Goal: Information Seeking & Learning: Learn about a topic

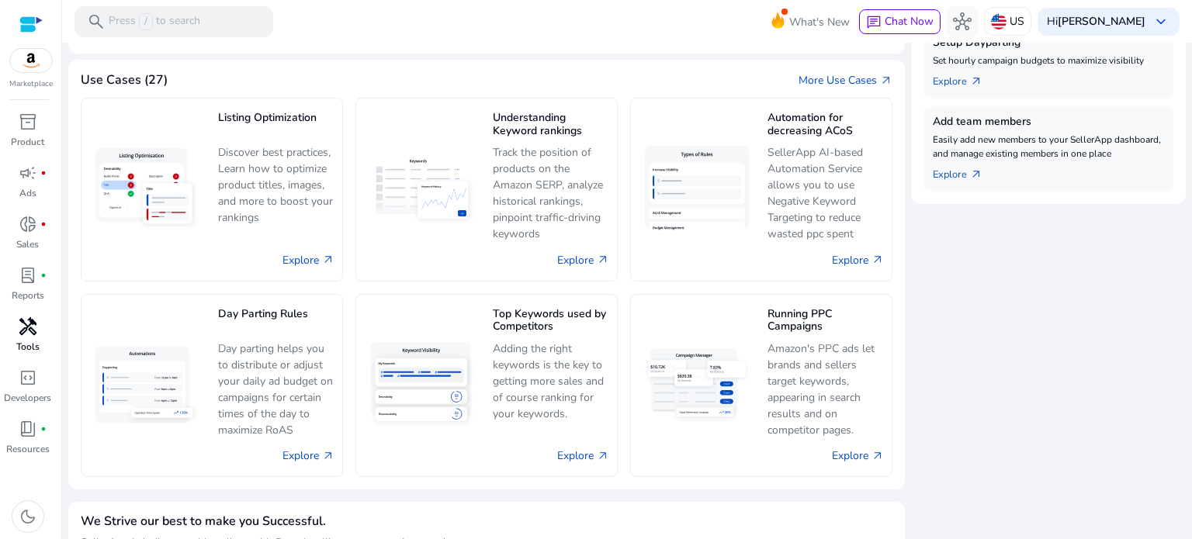
click at [20, 323] on span "handyman" at bounding box center [28, 326] width 19 height 19
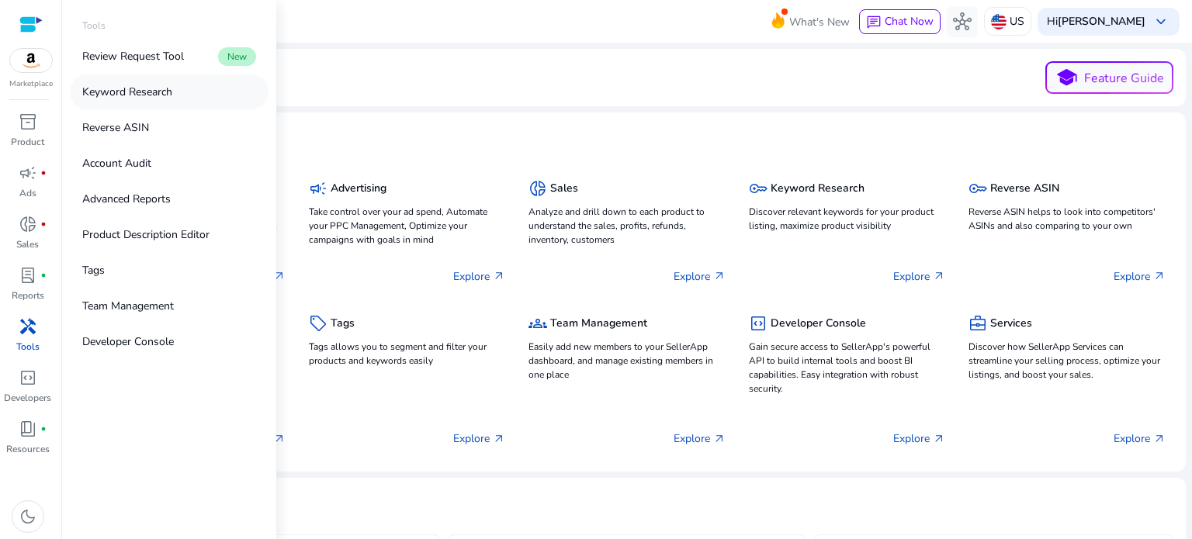
click at [122, 88] on p "Keyword Research" at bounding box center [127, 92] width 90 height 16
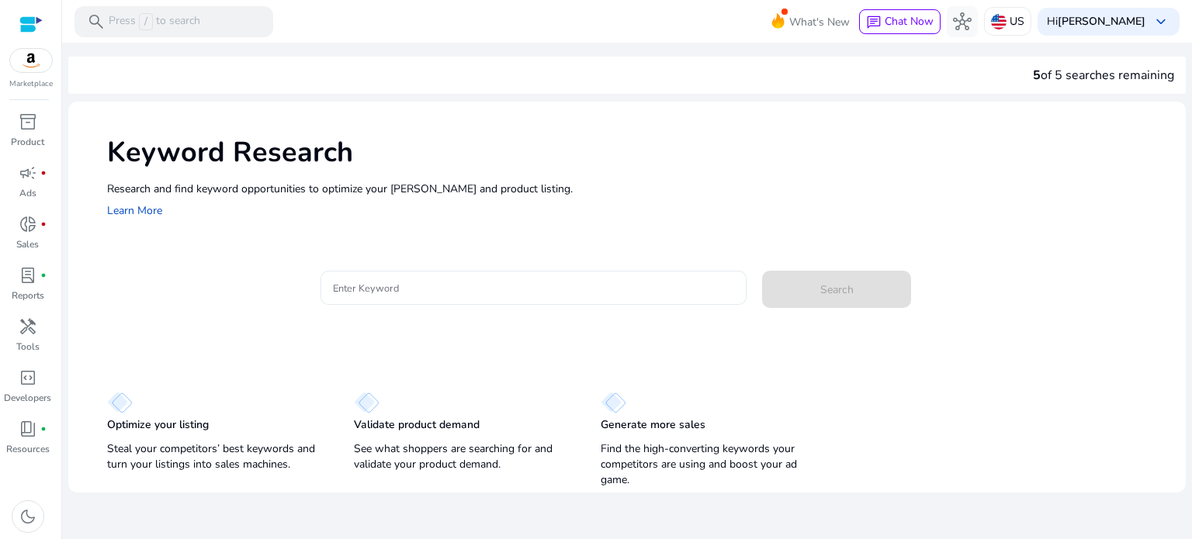
click at [380, 282] on input "Enter Keyword" at bounding box center [534, 287] width 402 height 17
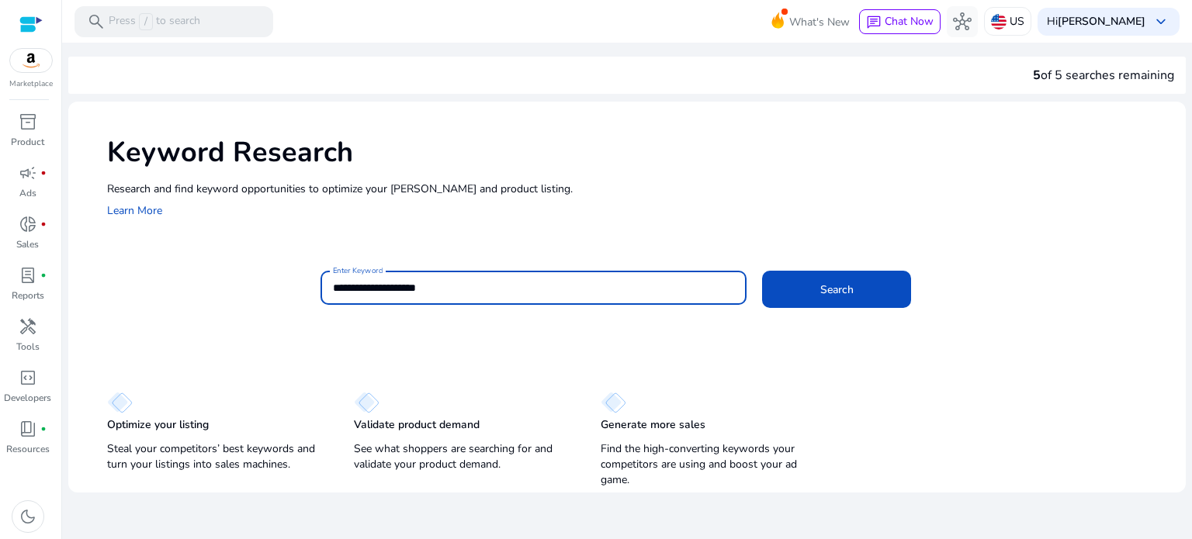
click at [385, 284] on input "**********" at bounding box center [534, 287] width 402 height 17
type input "**********"
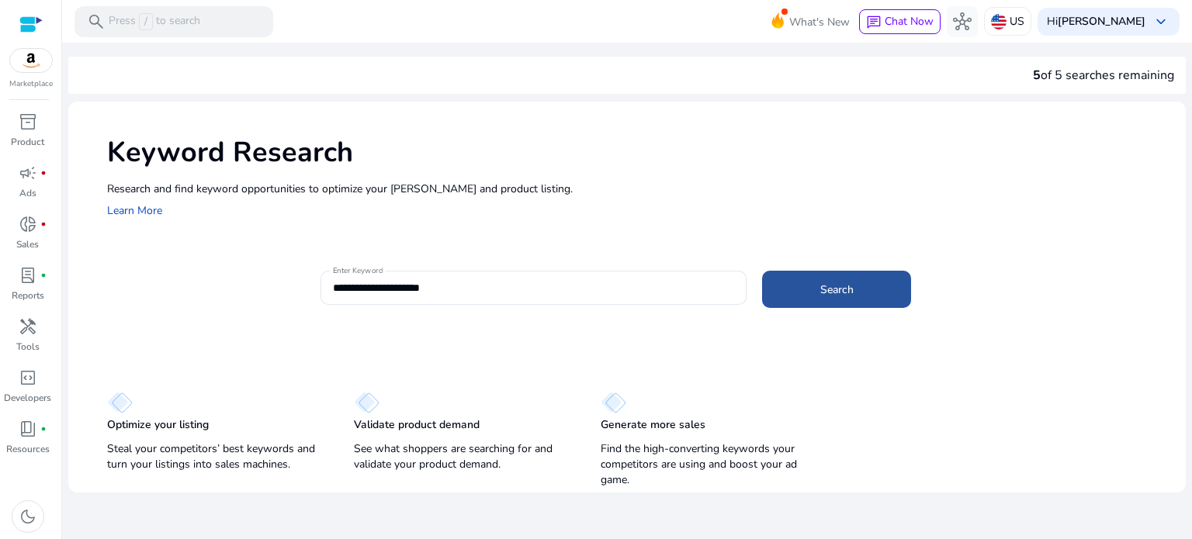
click at [807, 295] on span at bounding box center [836, 289] width 149 height 37
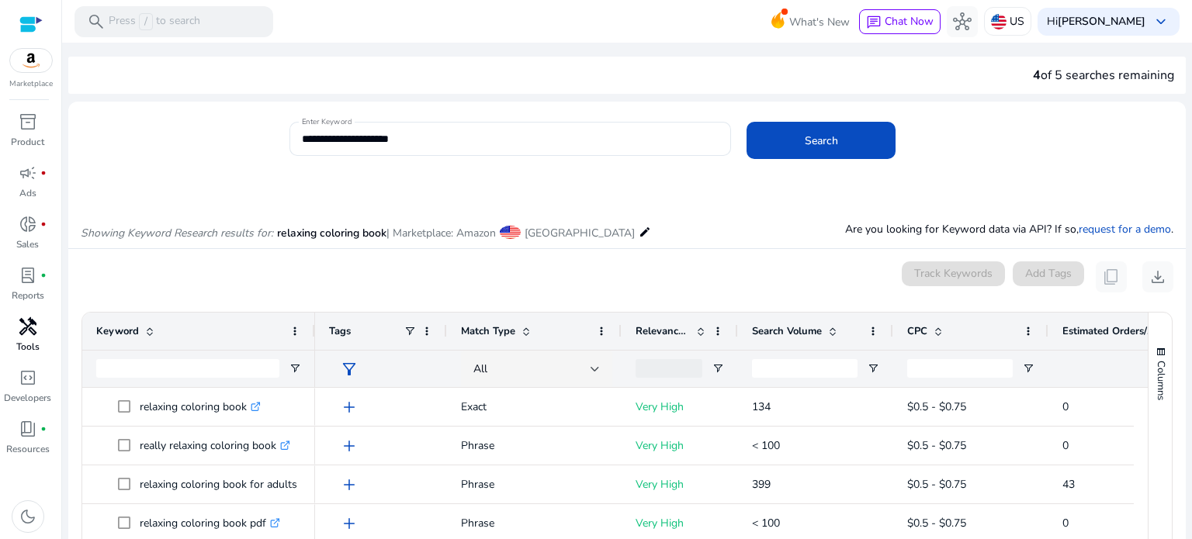
drag, startPoint x: 34, startPoint y: 323, endPoint x: 42, endPoint y: 316, distance: 10.4
click at [34, 323] on span "handyman" at bounding box center [28, 326] width 19 height 19
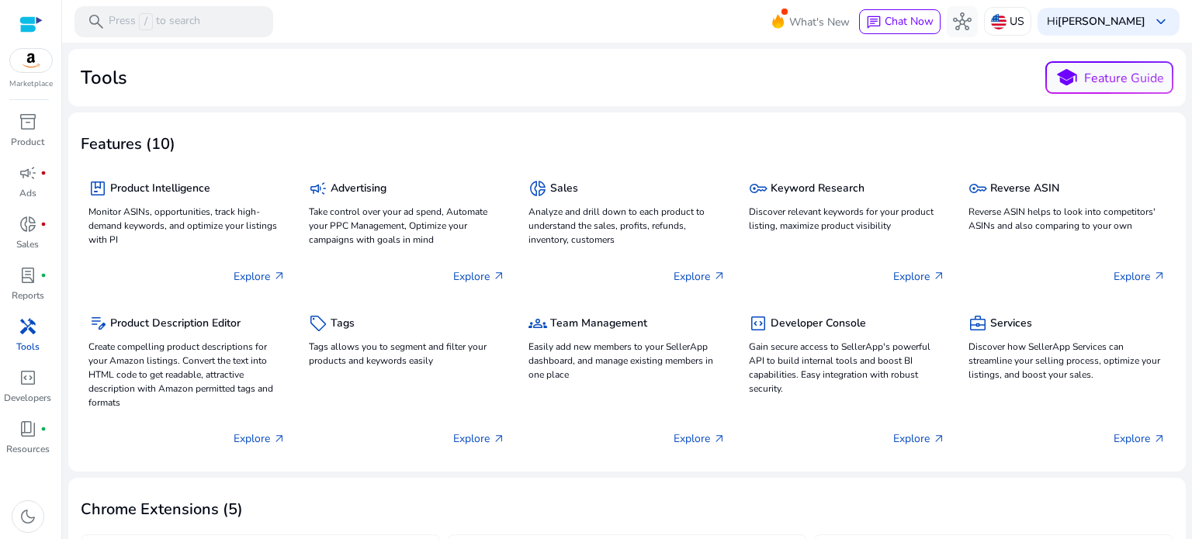
click at [24, 334] on span "handyman" at bounding box center [28, 326] width 19 height 19
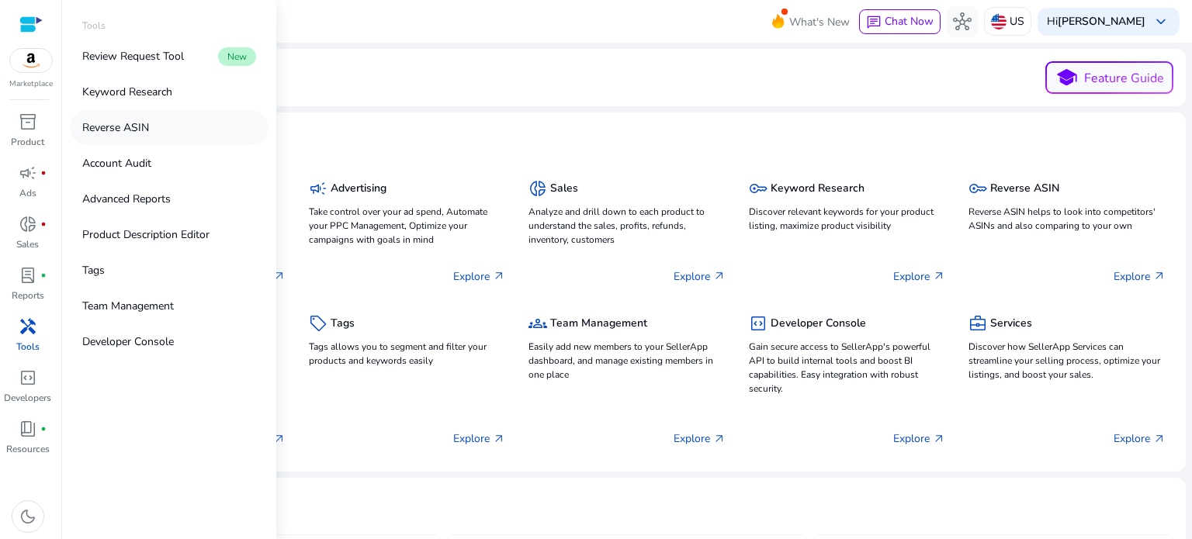
click at [98, 127] on p "Reverse ASIN" at bounding box center [115, 127] width 67 height 16
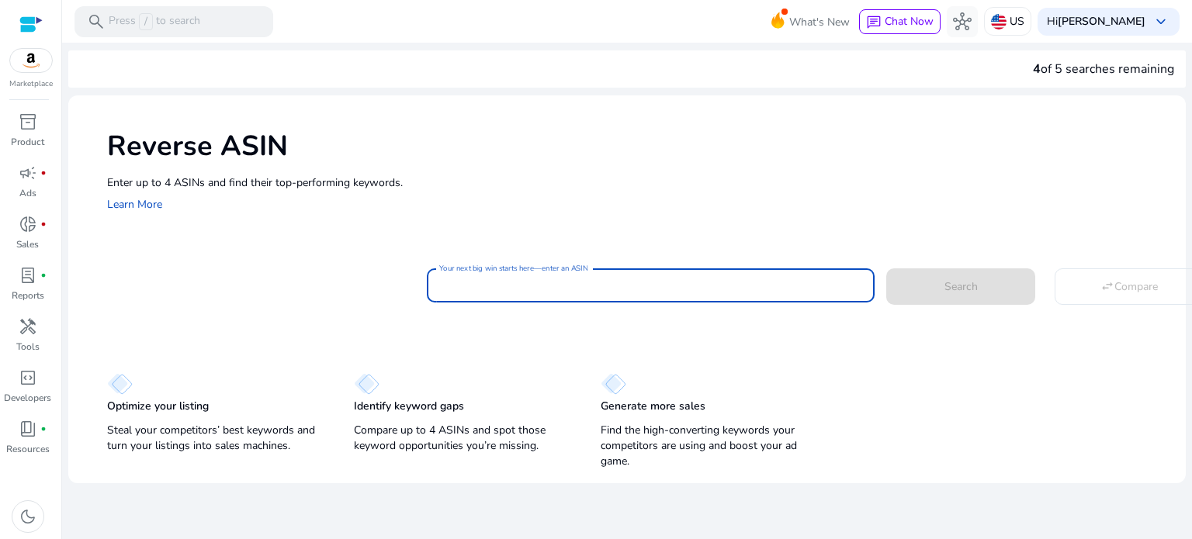
click at [444, 282] on input "Your next big win starts here—enter an ASIN" at bounding box center [650, 285] width 423 height 17
paste input "**********"
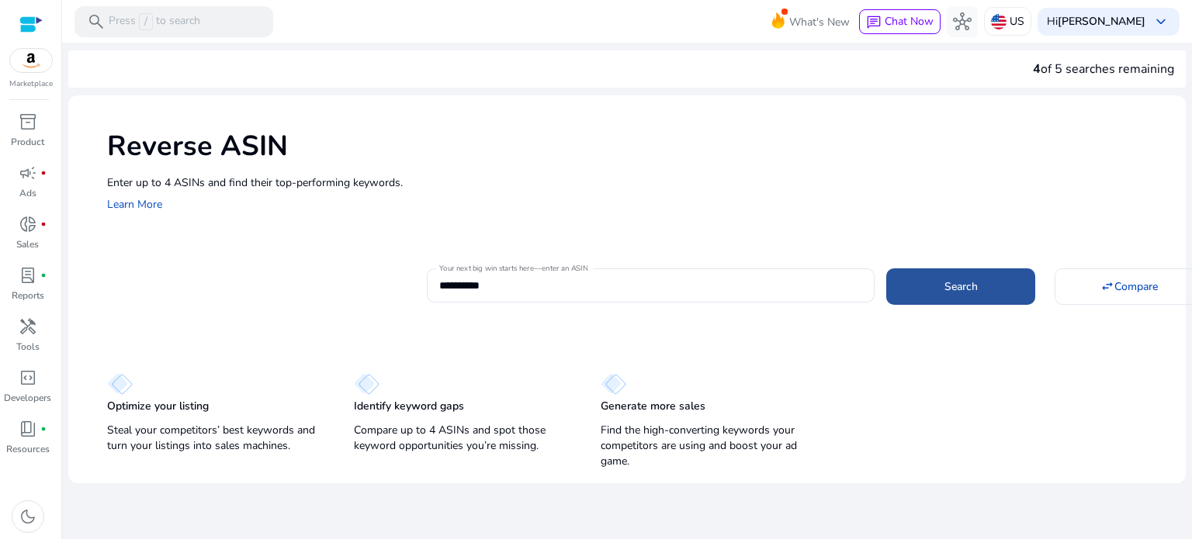
click at [971, 282] on span "Search" at bounding box center [960, 287] width 33 height 16
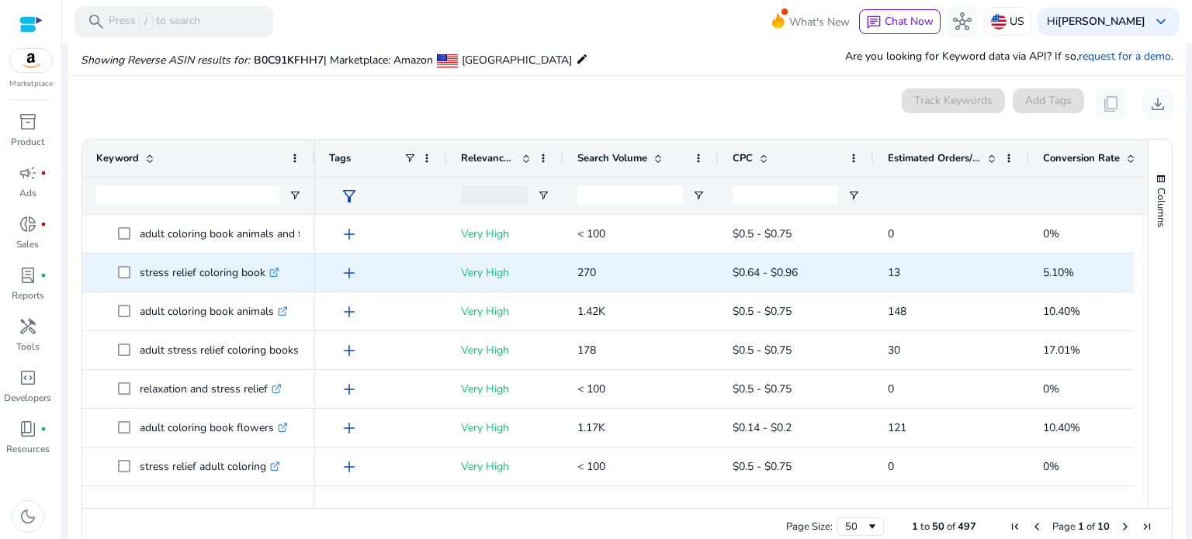
scroll to position [166, 0]
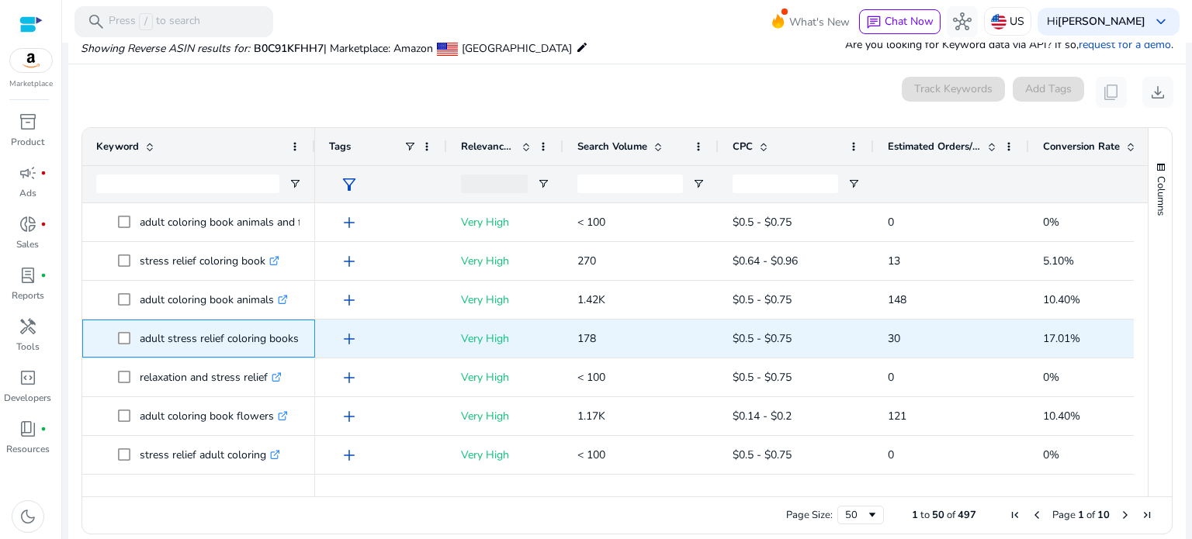
drag, startPoint x: 138, startPoint y: 337, endPoint x: 306, endPoint y: 341, distance: 167.6
click at [306, 341] on div "adult stress relief coloring books .st0{fill:#2c8af8}" at bounding box center [198, 339] width 233 height 38
copy span "adult stress relief coloring books .st0{fill:#2c8af8}"
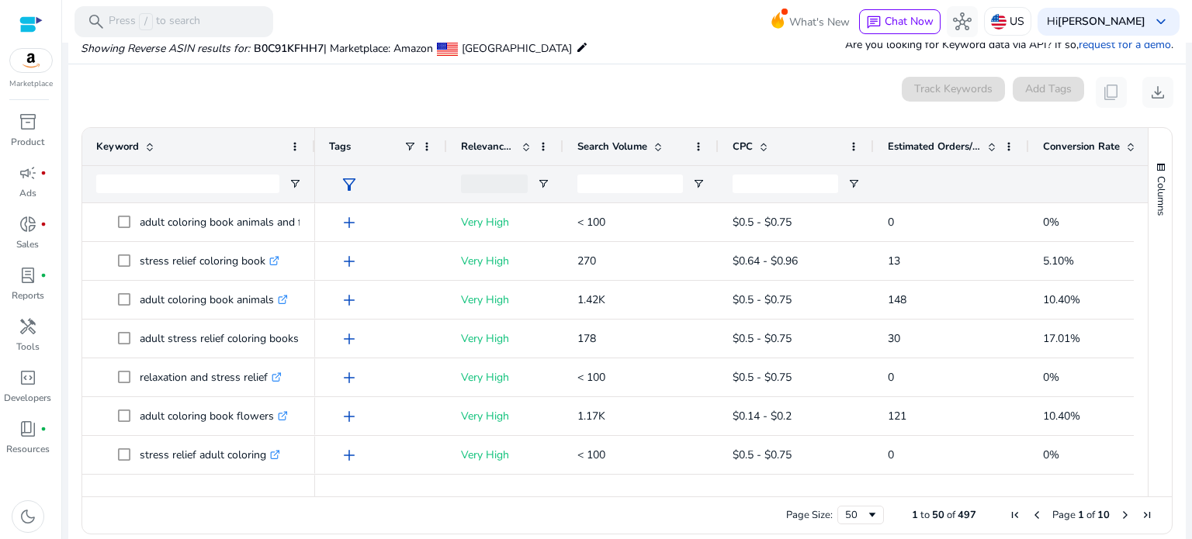
click at [286, 106] on div "0 keyword(s) selected Track Keywords Add Tags content_copy download" at bounding box center [627, 92] width 1092 height 31
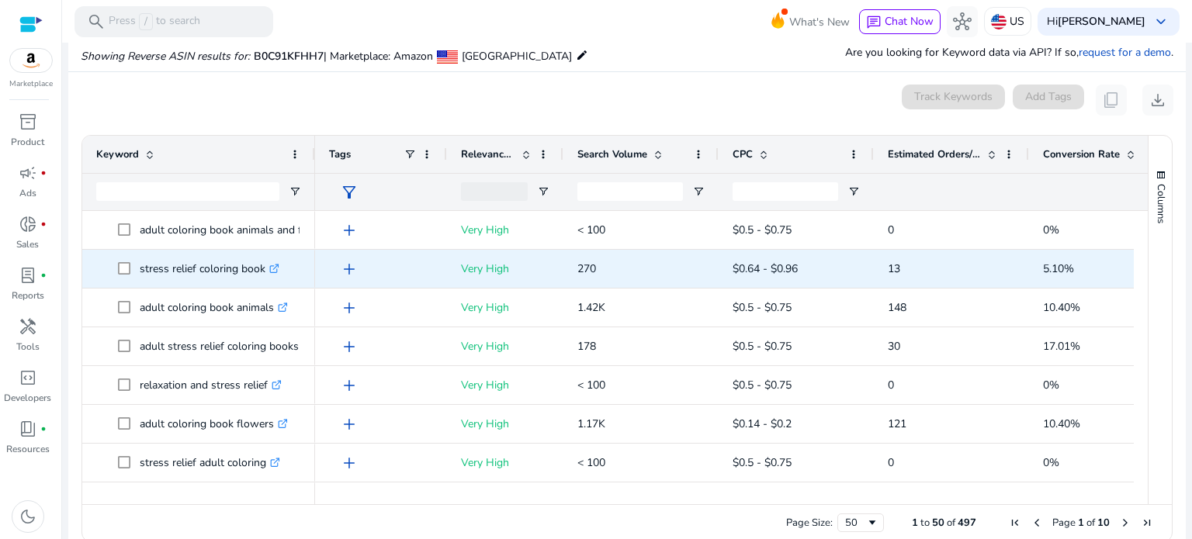
scroll to position [181, 0]
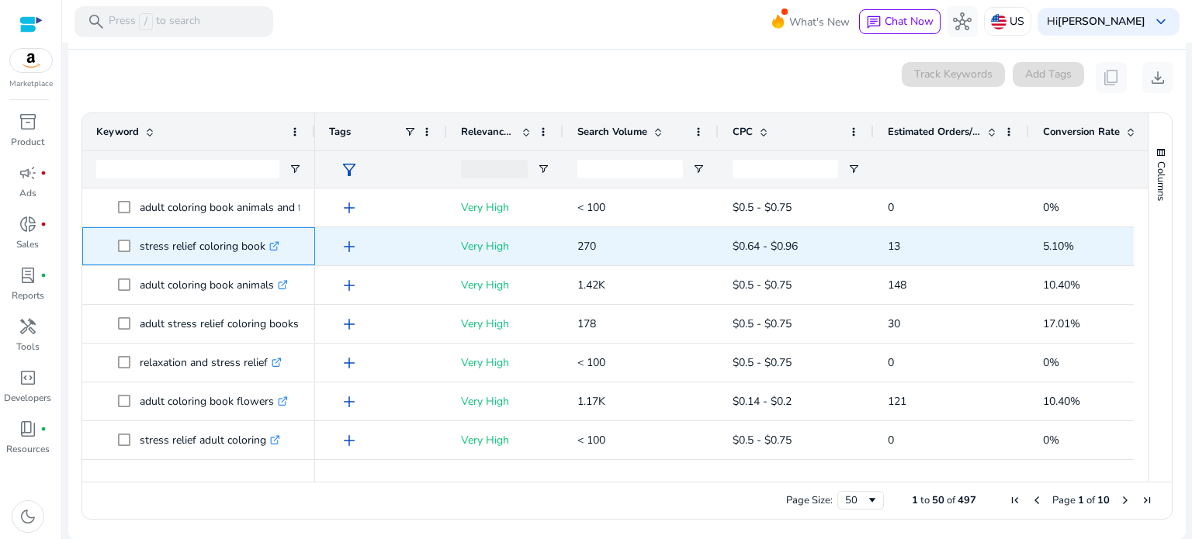
drag, startPoint x: 138, startPoint y: 247, endPoint x: 265, endPoint y: 251, distance: 126.5
click at [265, 251] on span "stress relief coloring book .st0{fill:#2c8af8}" at bounding box center [209, 246] width 183 height 32
copy span "stress relief coloring book"
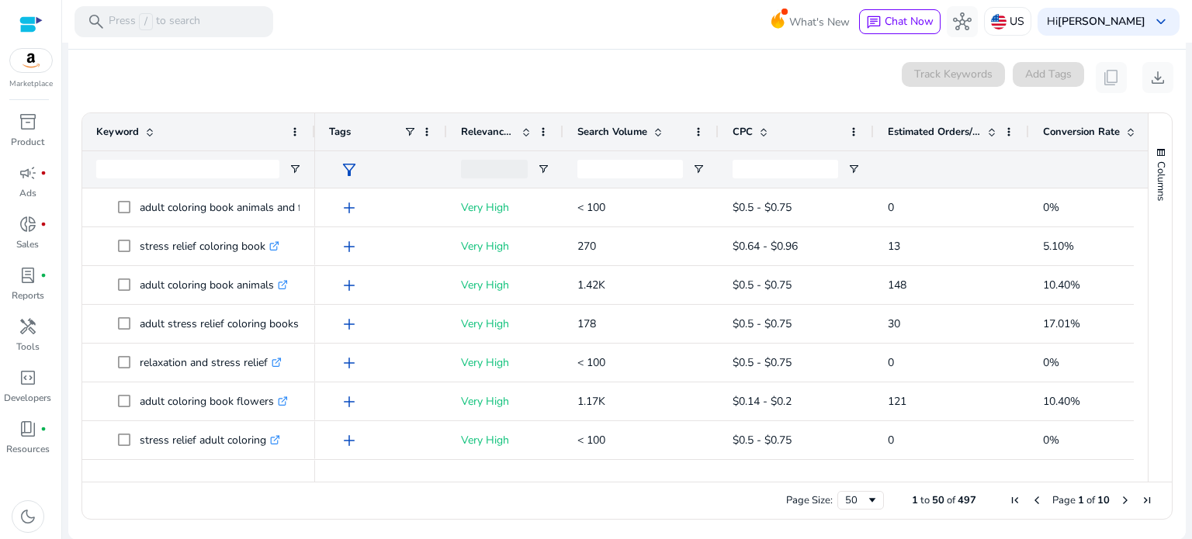
click at [315, 74] on div "0 keyword(s) selected Track Keywords Add Tags content_copy download" at bounding box center [627, 77] width 1092 height 31
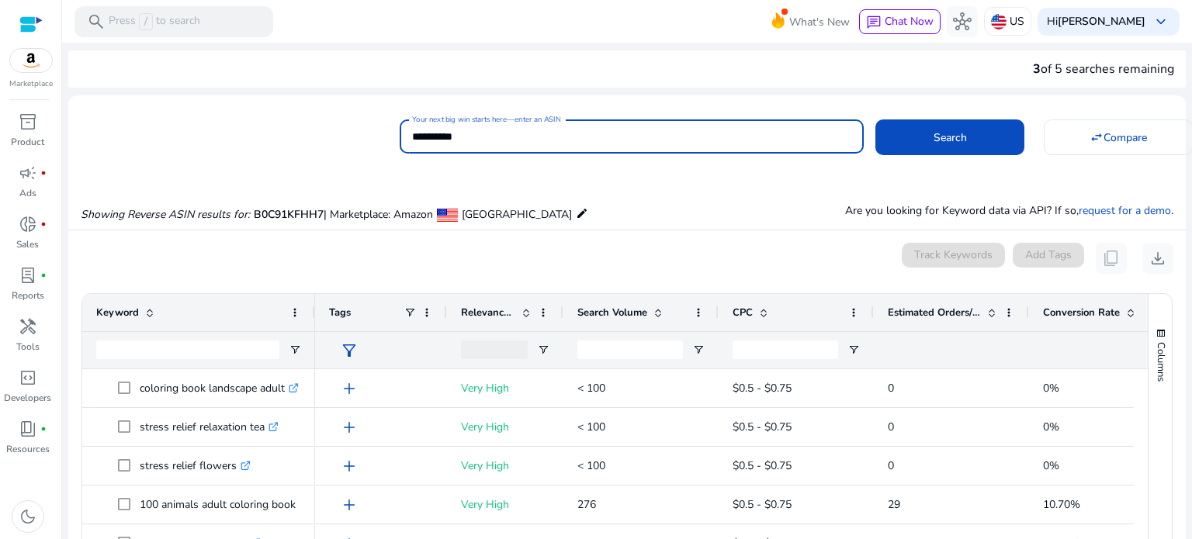
drag, startPoint x: 375, startPoint y: 138, endPoint x: 365, endPoint y: 138, distance: 9.3
click at [365, 138] on div "**********" at bounding box center [620, 135] width 1105 height 38
paste input
type input "**********"
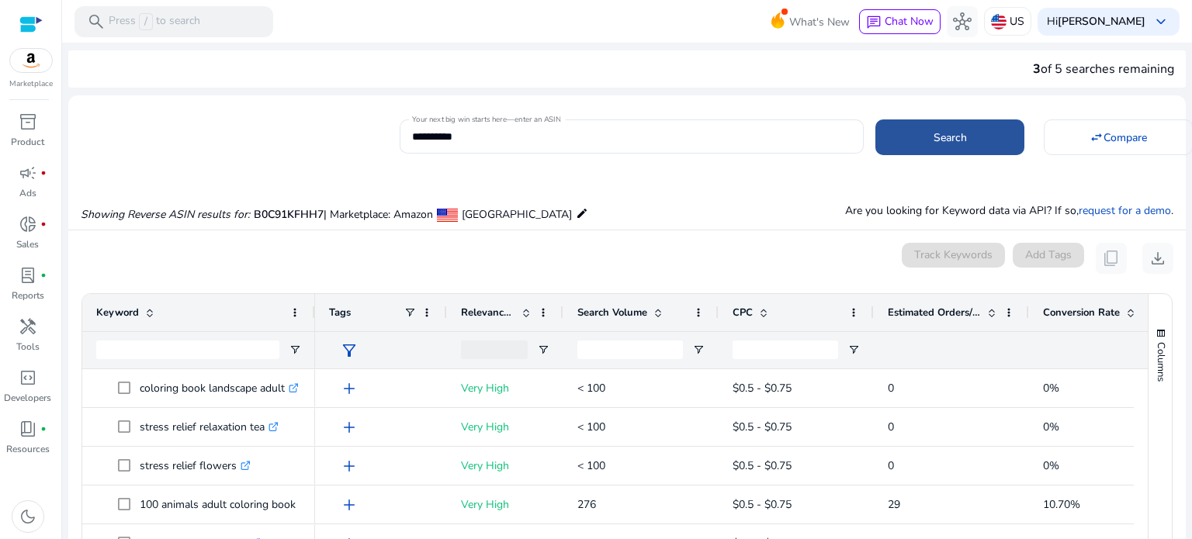
click at [934, 137] on span "Search" at bounding box center [949, 138] width 33 height 16
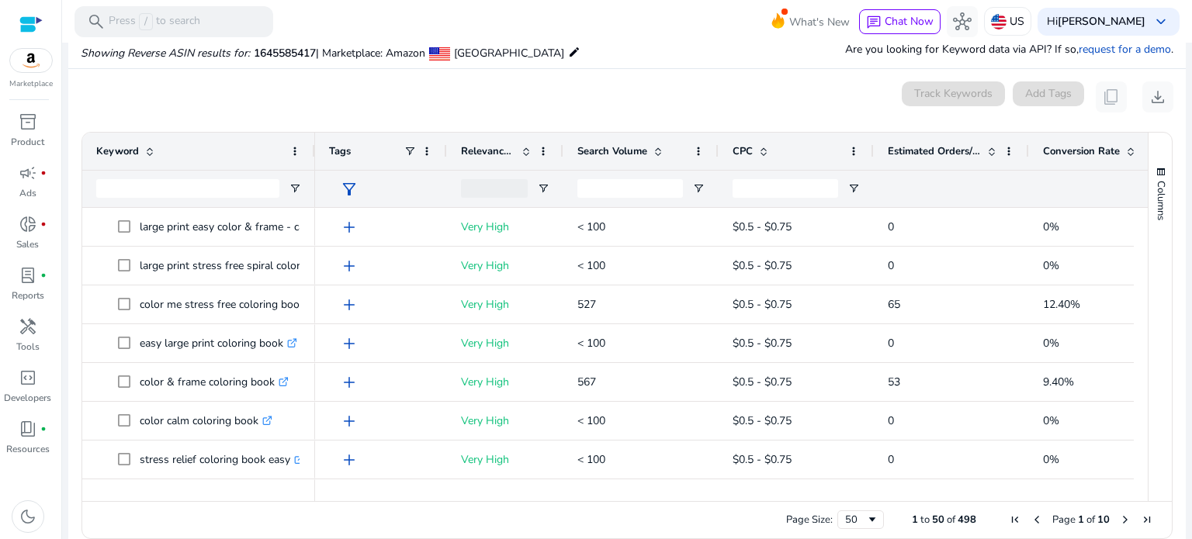
scroll to position [166, 0]
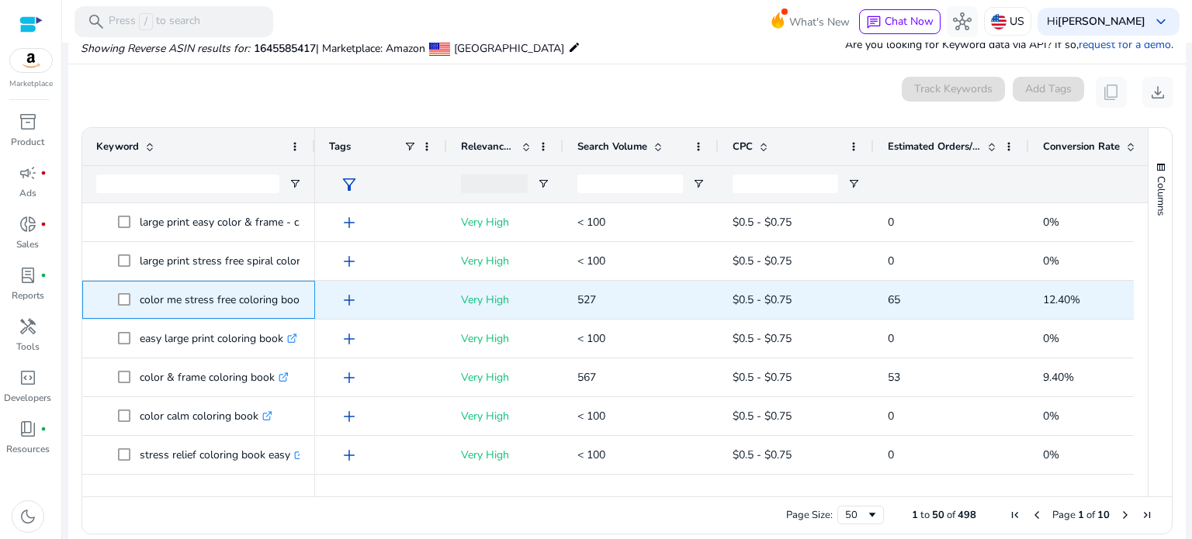
drag, startPoint x: 183, startPoint y: 300, endPoint x: 304, endPoint y: 305, distance: 121.1
click at [304, 305] on div "color me stress free coloring book .st0{fill:#2c8af8}" at bounding box center [198, 300] width 233 height 38
copy span "stress free coloring book .st0{fill:#2c8af8}"
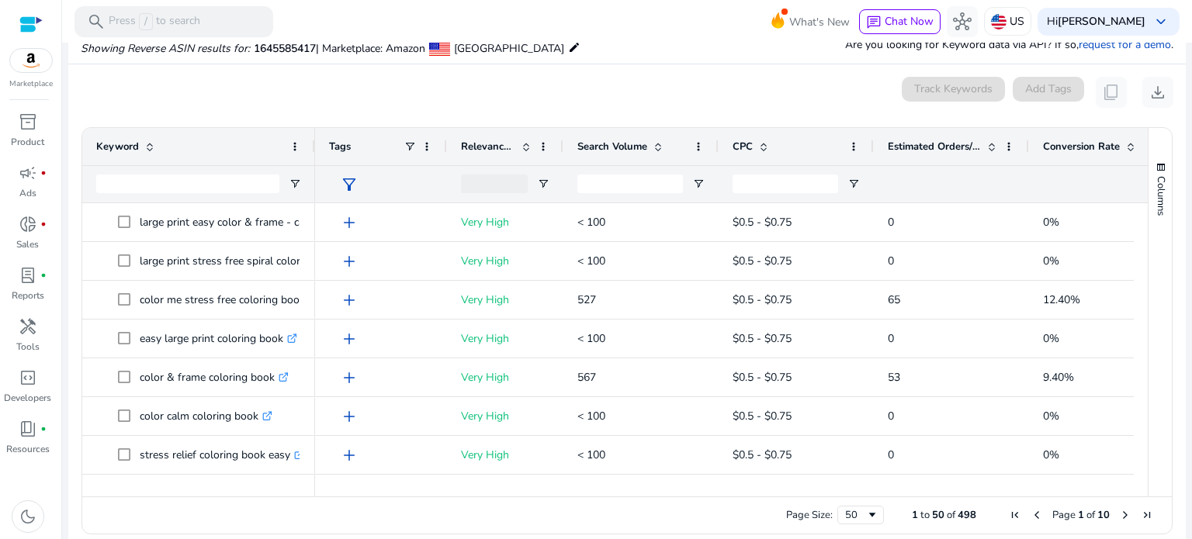
click at [387, 517] on div "Page Size: 50 1 to 50 of 498 Page 1 of 10" at bounding box center [626, 515] width 1089 height 37
click at [422, 83] on div "0 keyword(s) selected Track Keywords Add Tags content_copy download" at bounding box center [627, 92] width 1092 height 31
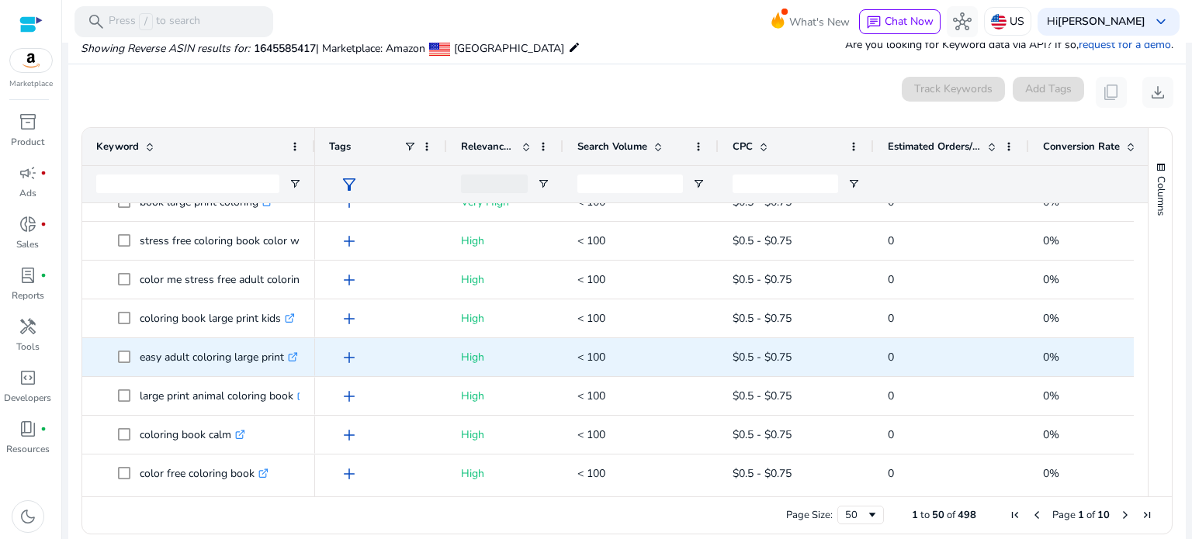
scroll to position [1009, 0]
